Goal: Find contact information: Find contact information

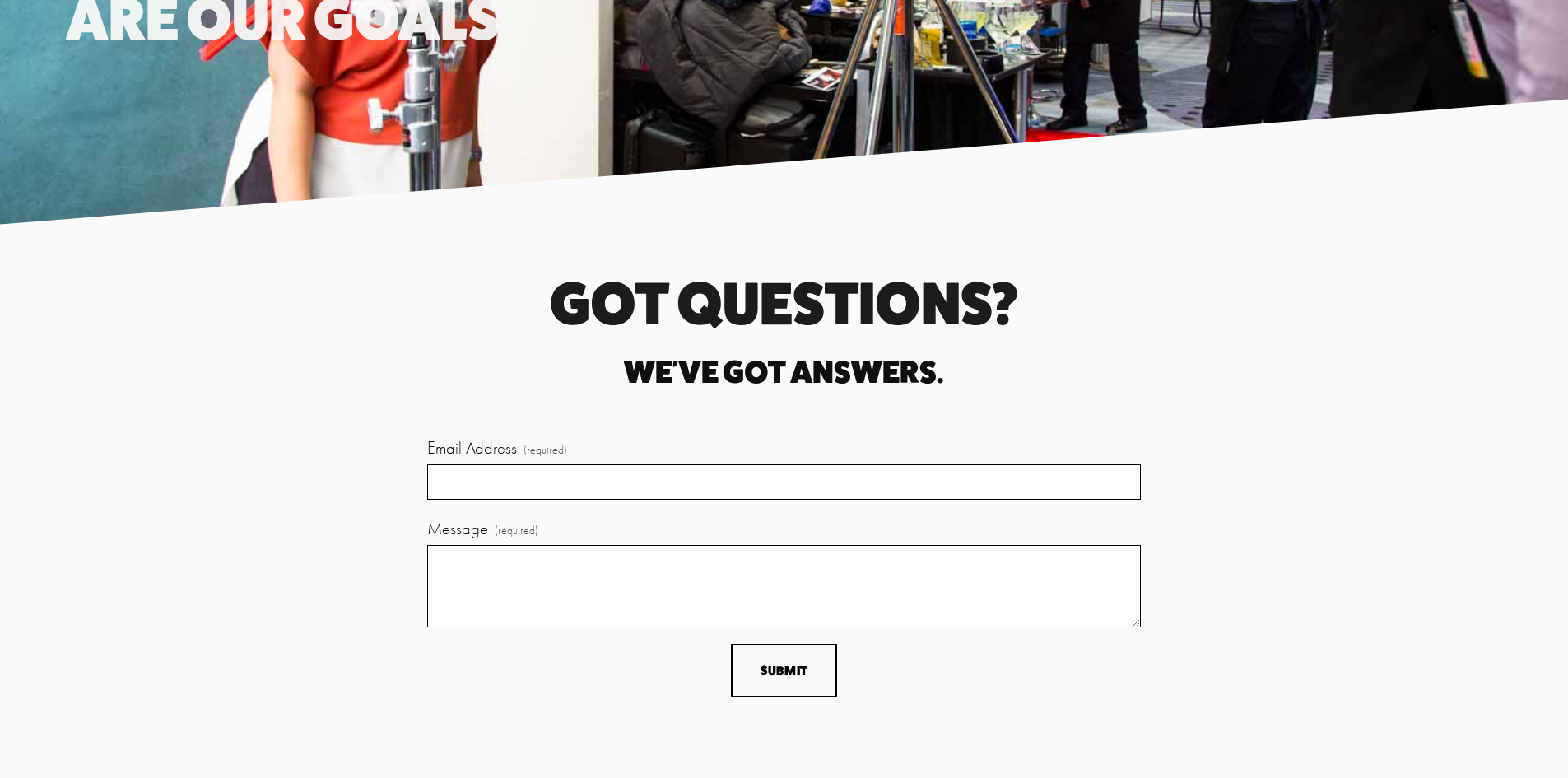
scroll to position [4857, 0]
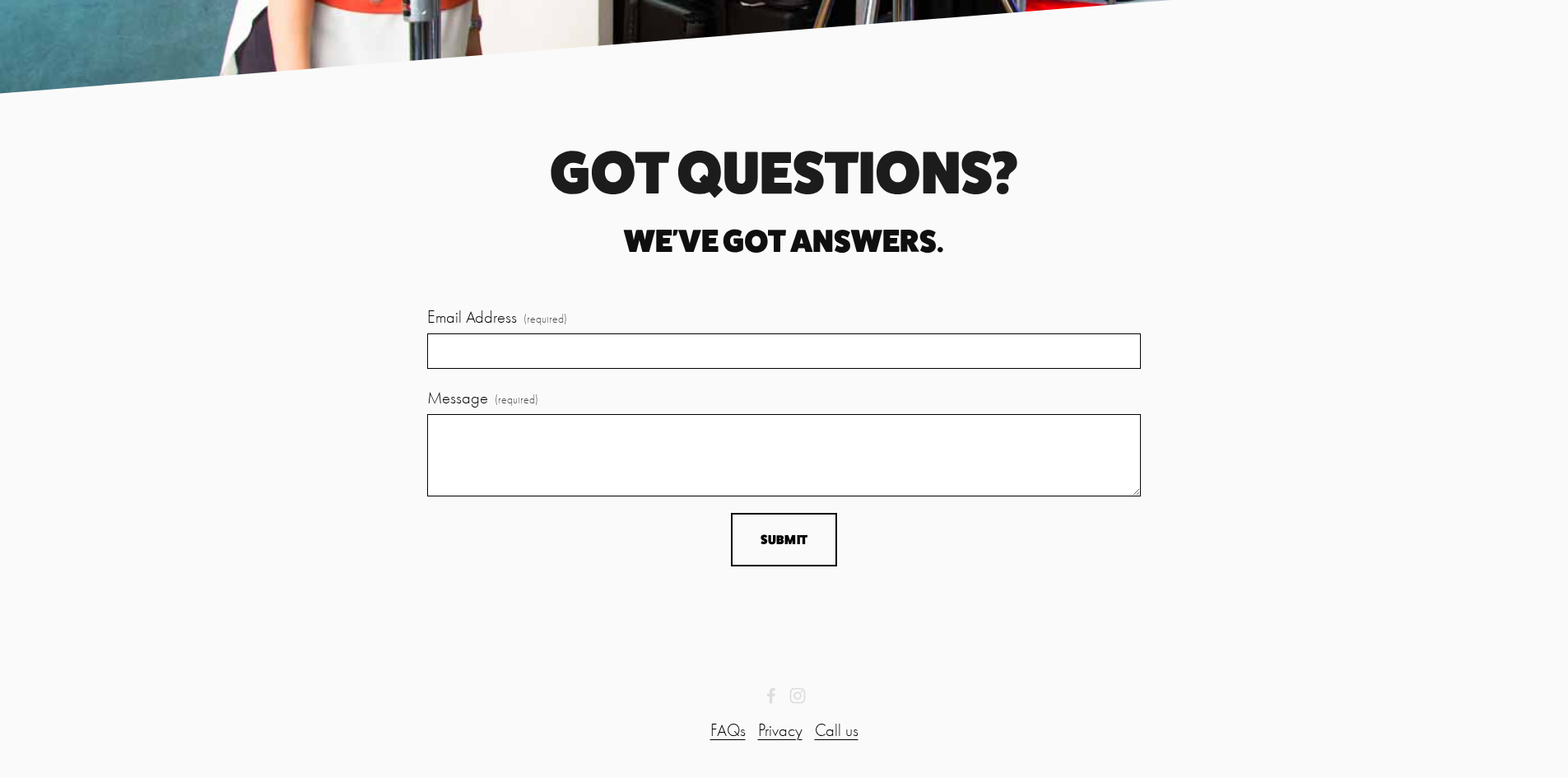
click at [772, 699] on use "2 Dudes & A Booth" at bounding box center [770, 695] width 8 height 16
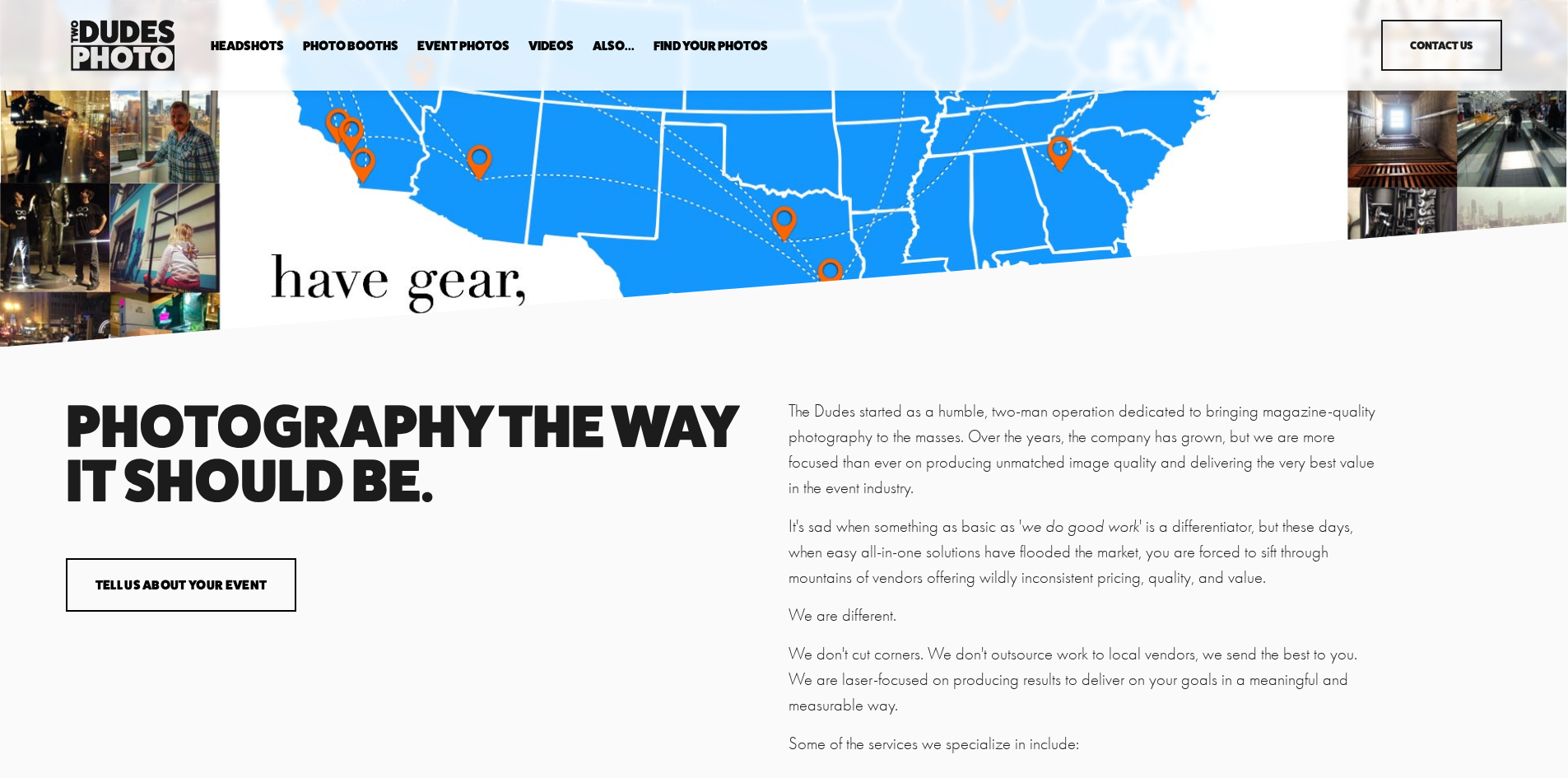
scroll to position [3047, 0]
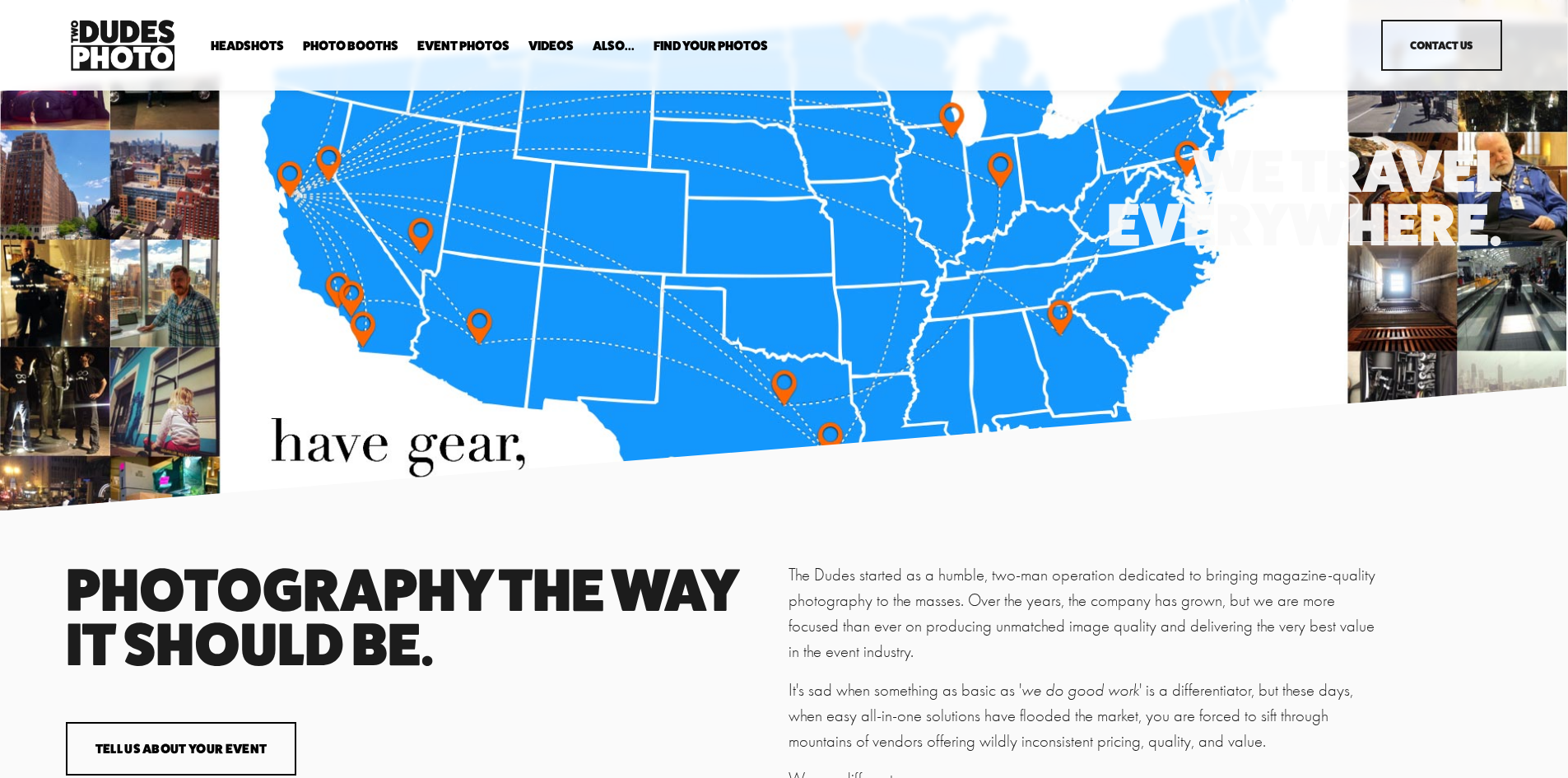
click at [1442, 48] on link "Contact Us" at bounding box center [1441, 45] width 121 height 51
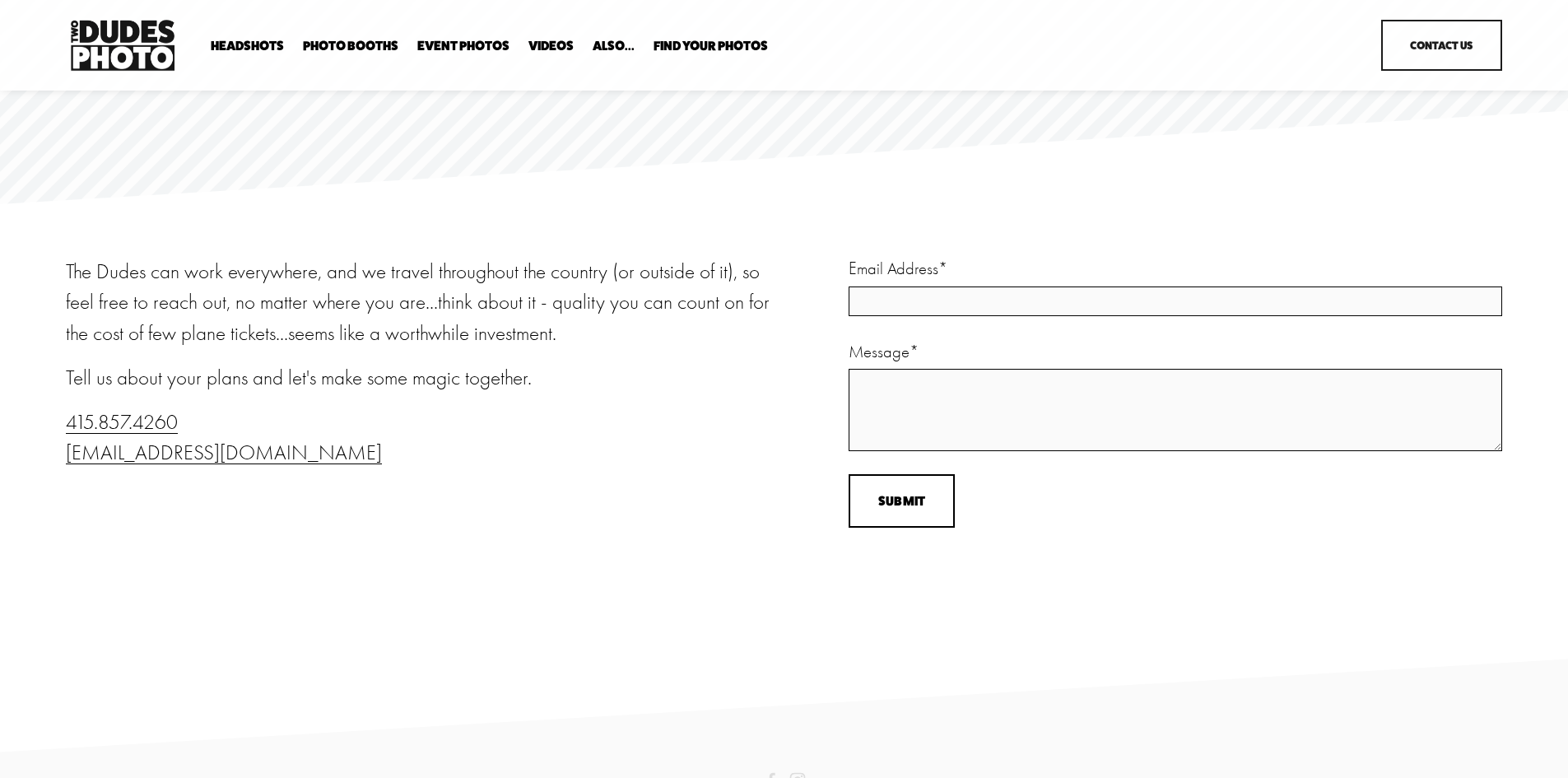
scroll to position [205, 0]
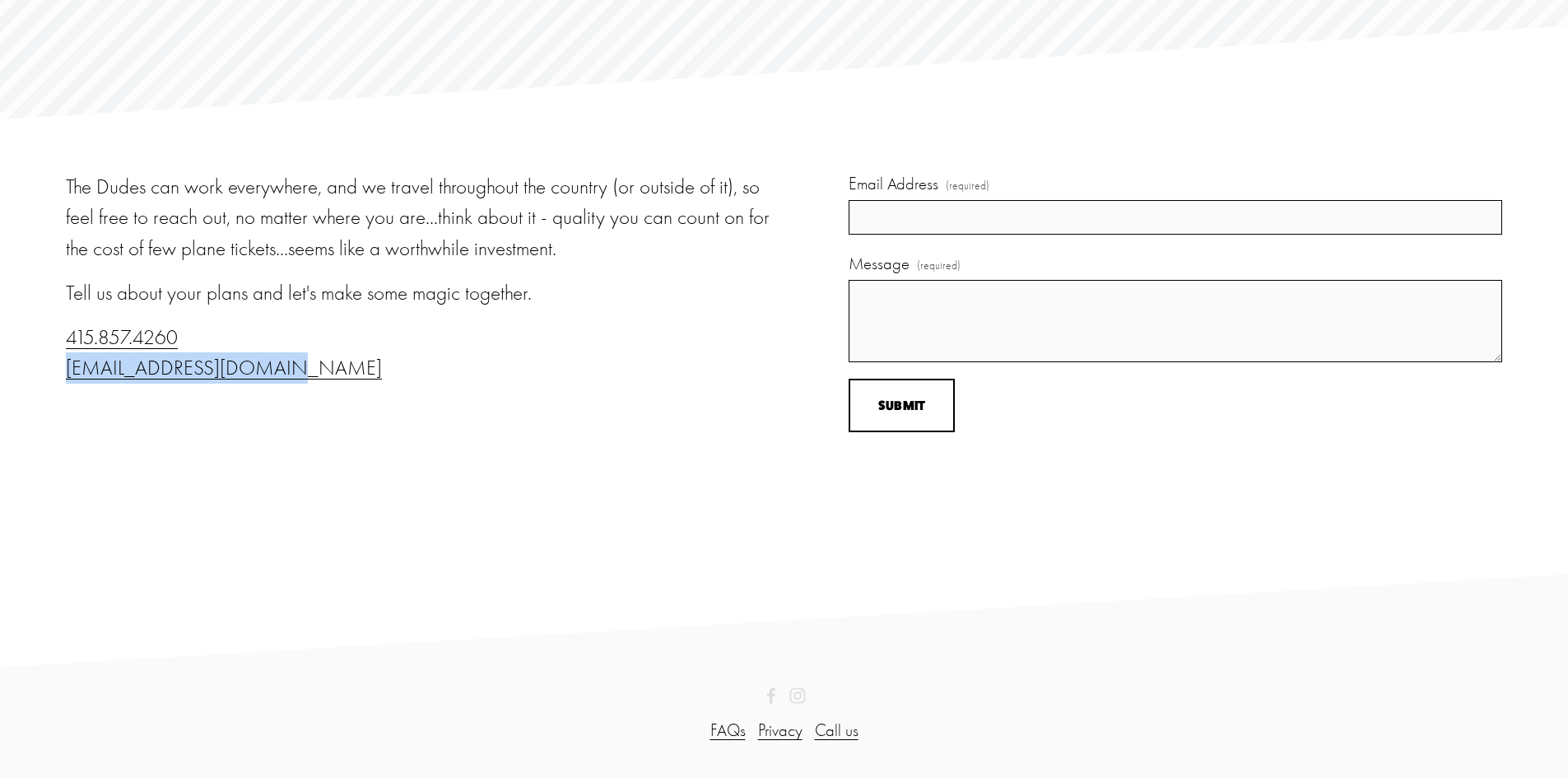
drag, startPoint x: 289, startPoint y: 370, endPoint x: 67, endPoint y: 391, distance: 223.0
click at [67, 391] on div "The Dudes can work everywhere, and we travel throughout the country (or outside…" at bounding box center [423, 306] width 714 height 270
copy link "[EMAIL_ADDRESS][DOMAIN_NAME]"
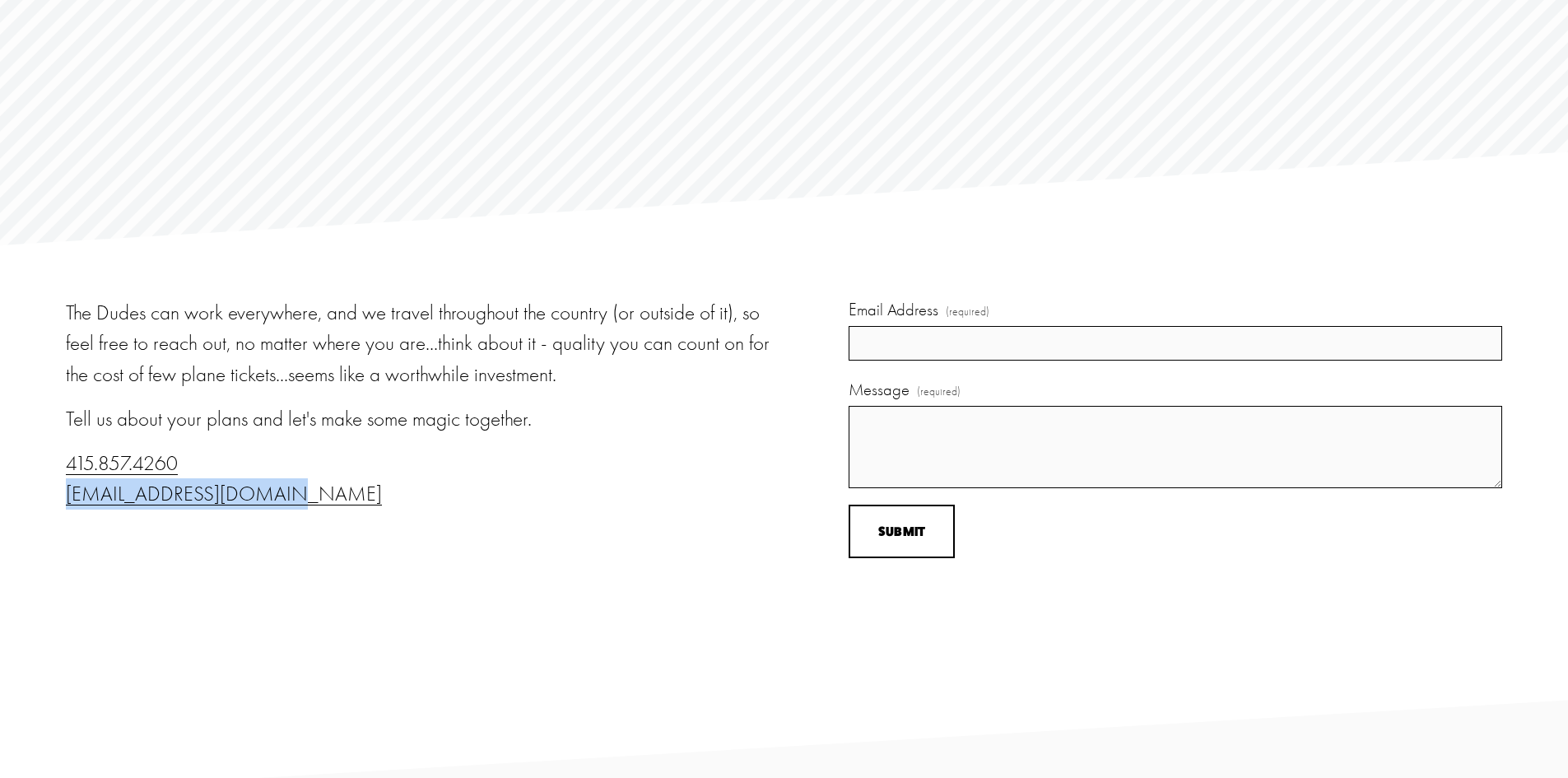
scroll to position [0, 0]
